Goal: Browse casually

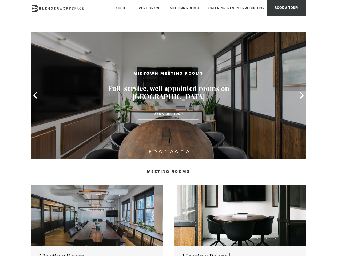
click at [35, 95] on icon at bounding box center [35, 95] width 7 height 7
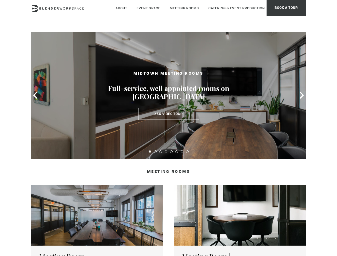
click at [302, 95] on icon at bounding box center [301, 95] width 7 height 7
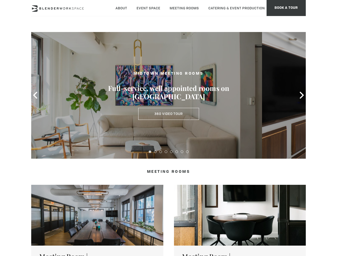
click at [150, 152] on button at bounding box center [150, 151] width 3 height 3
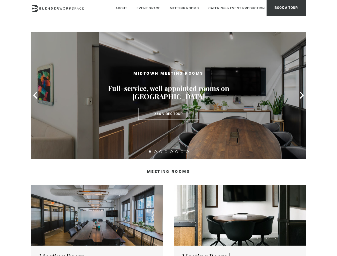
click at [155, 152] on button at bounding box center [155, 151] width 3 height 3
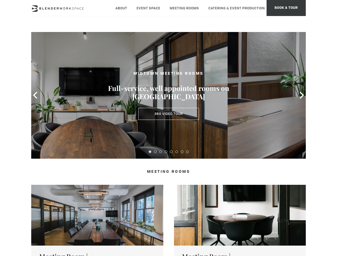
click at [161, 152] on button at bounding box center [160, 151] width 3 height 3
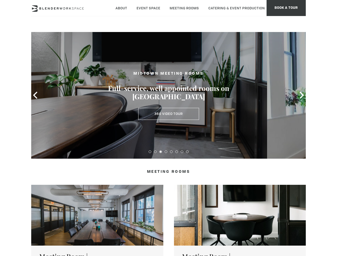
click at [166, 152] on button at bounding box center [166, 151] width 3 height 3
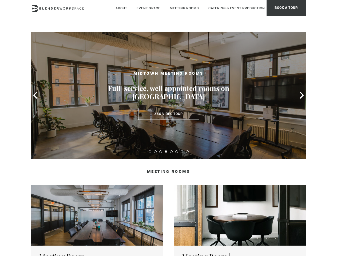
click at [171, 152] on button at bounding box center [171, 151] width 3 height 3
click at [177, 152] on button at bounding box center [176, 151] width 3 height 3
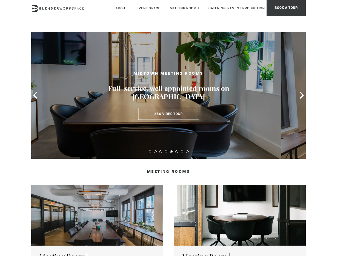
click at [182, 152] on button at bounding box center [182, 151] width 3 height 3
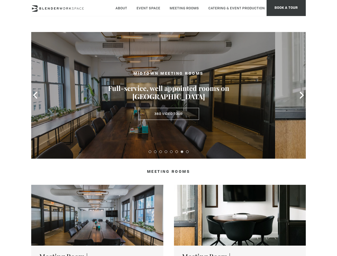
click at [187, 152] on button at bounding box center [187, 151] width 3 height 3
